Goal: Entertainment & Leisure: Browse casually

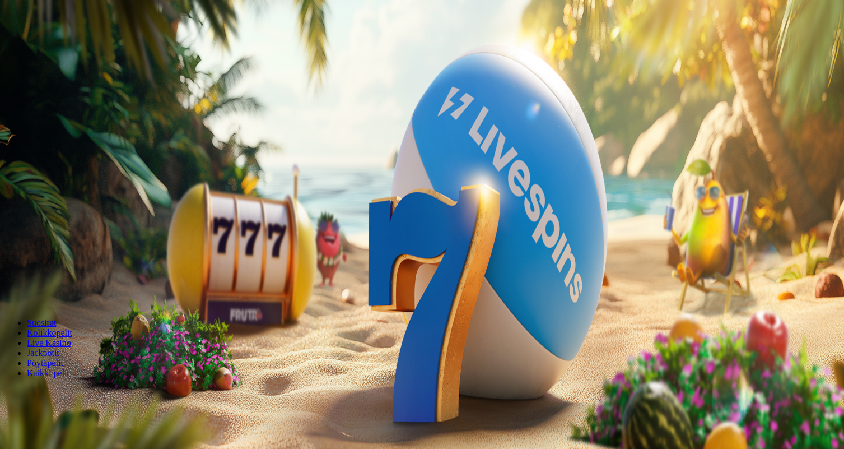
click at [64, 45] on span "Kirjaudu" at bounding box center [77, 40] width 27 height 8
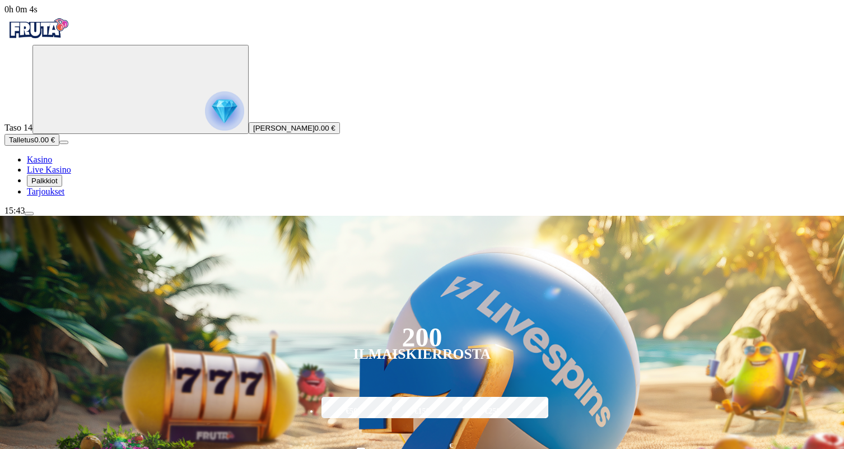
click at [58, 185] on span "Palkkiot" at bounding box center [44, 180] width 26 height 8
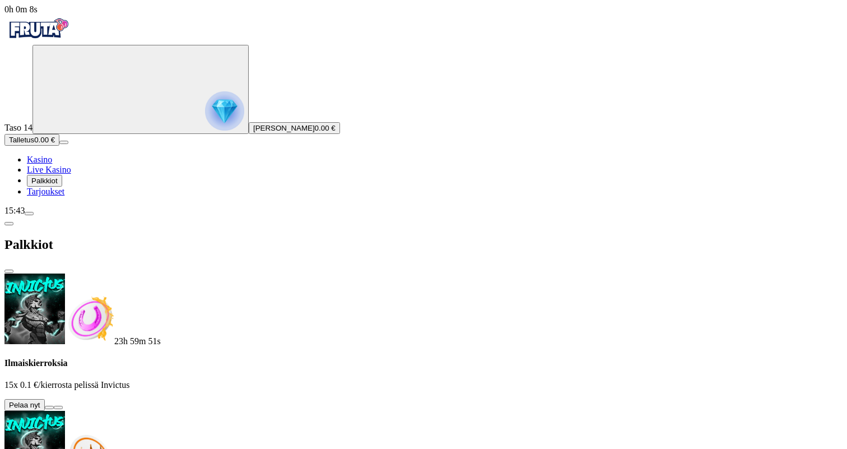
click at [54, 405] on button at bounding box center [49, 406] width 9 height 3
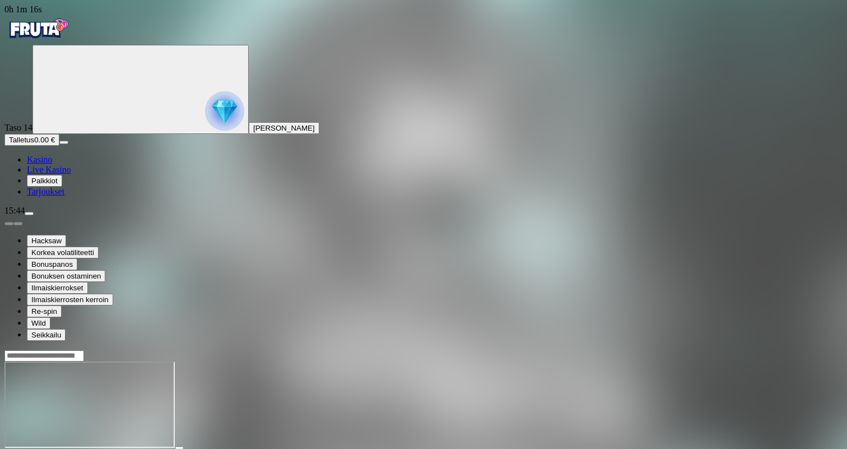
click at [205, 130] on img "Primary" at bounding box center [224, 110] width 39 height 39
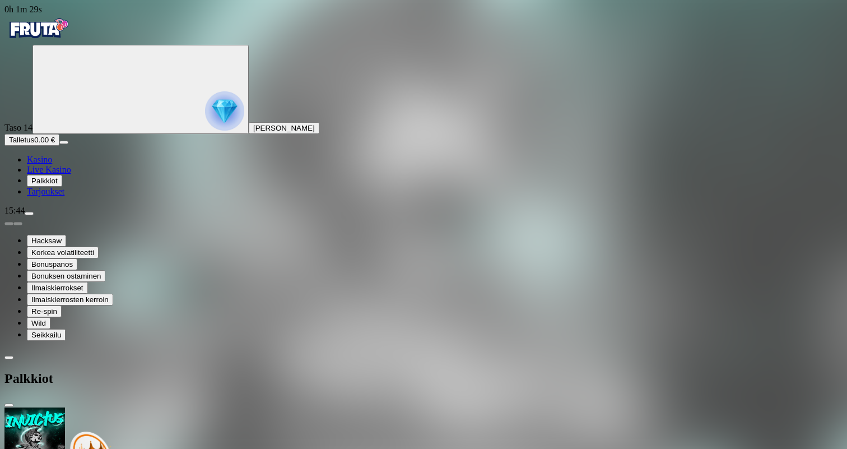
click at [205, 118] on img "Primary" at bounding box center [224, 110] width 39 height 39
click at [9, 357] on span "chevron-left icon" at bounding box center [9, 357] width 0 height 0
click at [36, 448] on span "Kotiutus" at bounding box center [22, 453] width 27 height 8
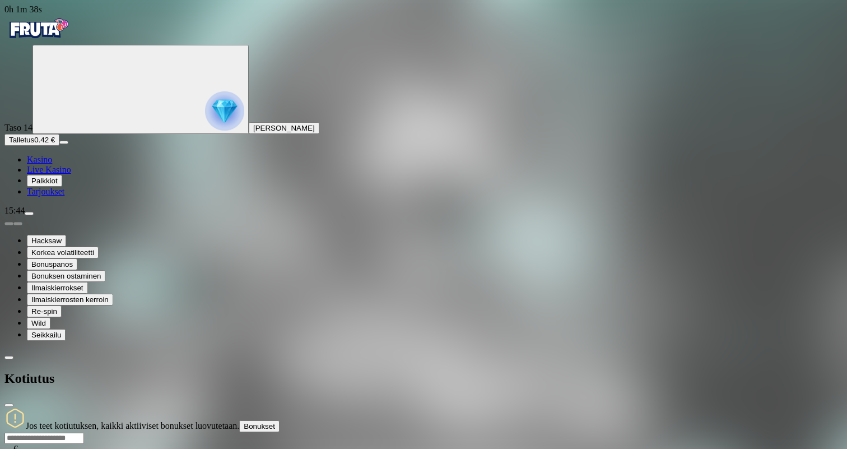
click at [52, 164] on span "Kasino" at bounding box center [39, 160] width 25 height 10
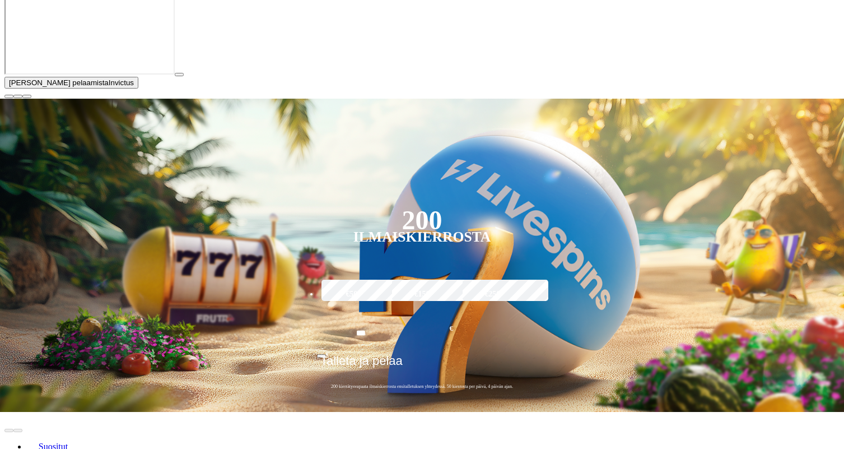
scroll to position [226, 0]
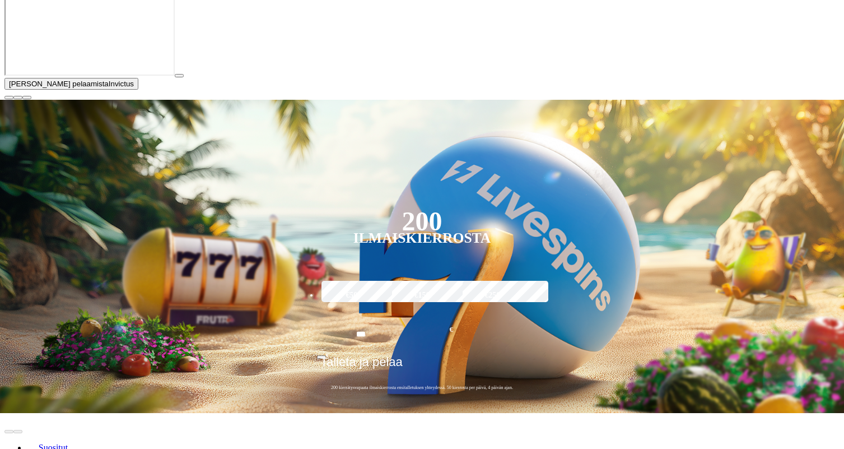
type input "**********"
